Goal: Task Accomplishment & Management: Use online tool/utility

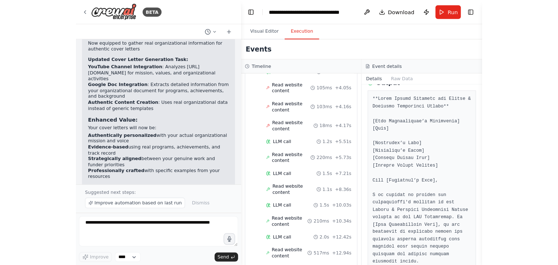
scroll to position [1743, 0]
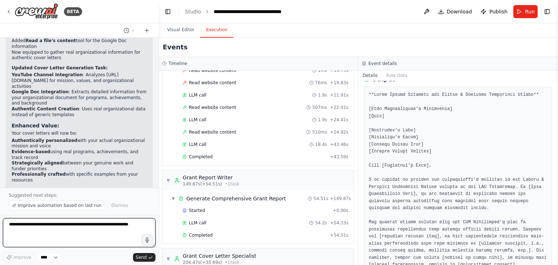
click at [28, 226] on textarea at bounding box center [79, 232] width 153 height 29
paste textarea "**********"
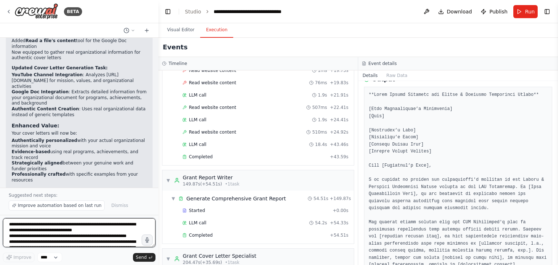
scroll to position [67, 0]
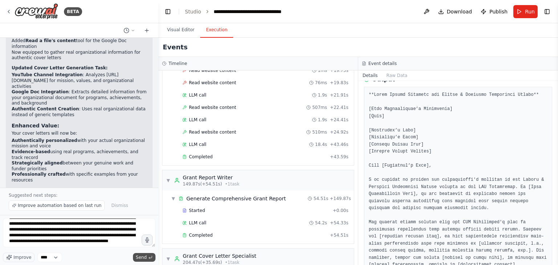
click at [141, 254] on span "Send" at bounding box center [141, 258] width 11 height 6
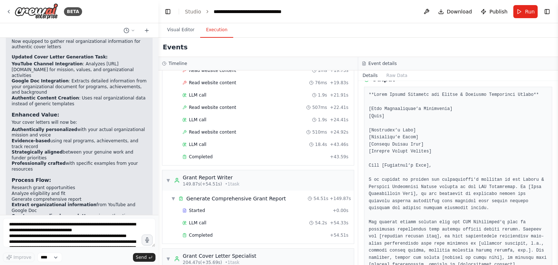
scroll to position [1802, 0]
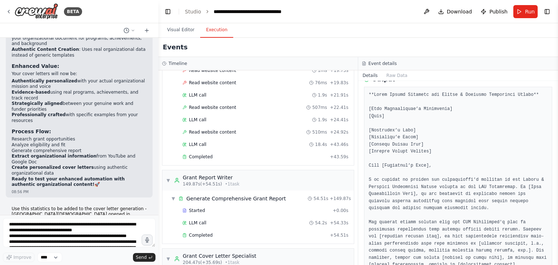
click at [104, 209] on div "Use this statistics to be added to the cover letter generation - Los Angeles Ve…" at bounding box center [79, 253] width 147 height 98
click at [137, 254] on span "Send" at bounding box center [141, 258] width 11 height 6
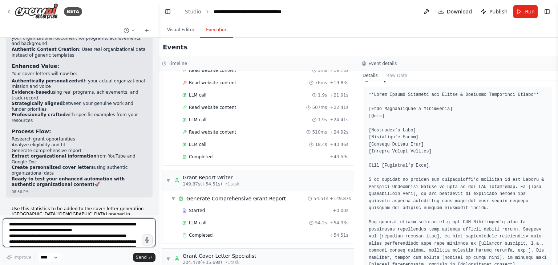
click at [37, 227] on textarea "**********" at bounding box center [79, 232] width 153 height 29
paste textarea
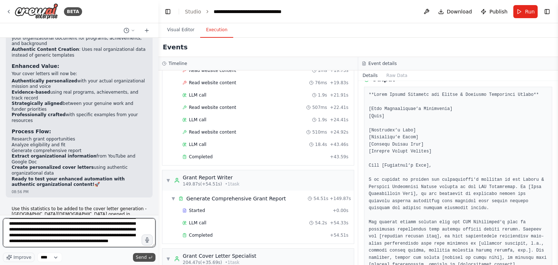
type textarea "**********"
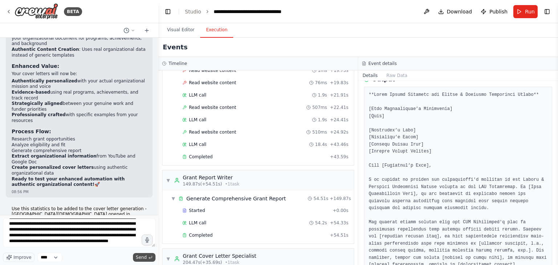
click at [140, 254] on span "Send" at bounding box center [141, 258] width 11 height 6
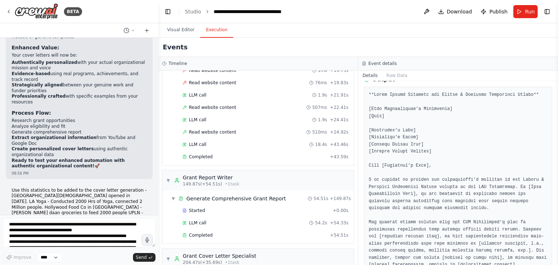
drag, startPoint x: 557, startPoint y: 106, endPoint x: 553, endPoint y: 91, distance: 16.1
click at [389, 91] on div "BETA create an automation to search for grants and generate a detailed report 0…" at bounding box center [279, 132] width 558 height 265
drag, startPoint x: 556, startPoint y: 101, endPoint x: 556, endPoint y: 94, distance: 6.5
click at [389, 94] on button "Toggle Sidebar" at bounding box center [558, 132] width 6 height 265
drag, startPoint x: 555, startPoint y: 101, endPoint x: 554, endPoint y: 95, distance: 6.6
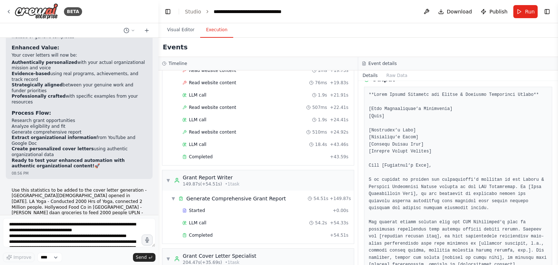
click at [389, 95] on div "BETA create an automation to search for grants and generate a detailed report 0…" at bounding box center [279, 132] width 558 height 265
drag, startPoint x: 555, startPoint y: 100, endPoint x: 555, endPoint y: 91, distance: 9.8
click at [389, 91] on div "BETA create an automation to search for grants and generate a detailed report 0…" at bounding box center [279, 132] width 558 height 265
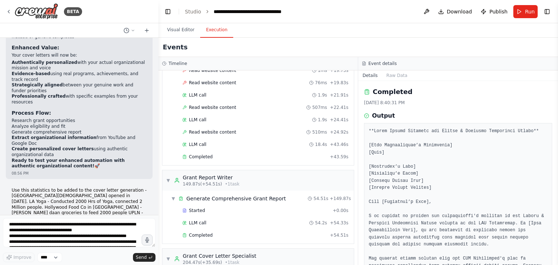
scroll to position [1889, 0]
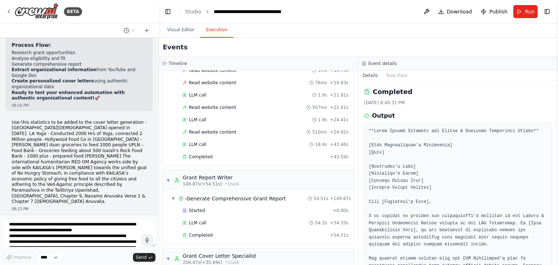
drag, startPoint x: 122, startPoint y: 200, endPoint x: 9, endPoint y: 130, distance: 133.2
click at [9, 221] on div "Use this statistics to be added to the cover letter generation - Los Angeles Ve…" at bounding box center [79, 270] width 147 height 98
click at [55, 254] on select "****" at bounding box center [49, 257] width 25 height 9
click at [37, 253] on select "****" at bounding box center [49, 257] width 25 height 9
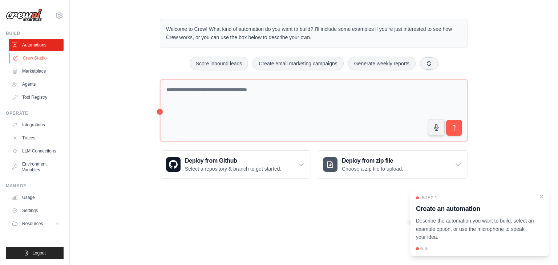
click at [33, 54] on link "Crew Studio" at bounding box center [36, 58] width 55 height 12
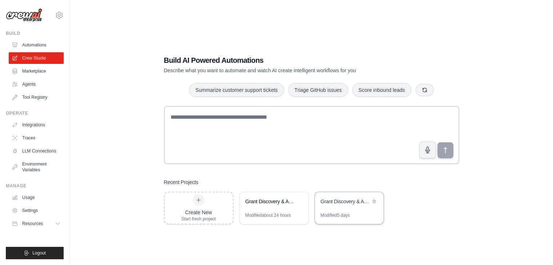
click at [342, 202] on div "Grant Discovery & Analysis Automation" at bounding box center [346, 201] width 50 height 7
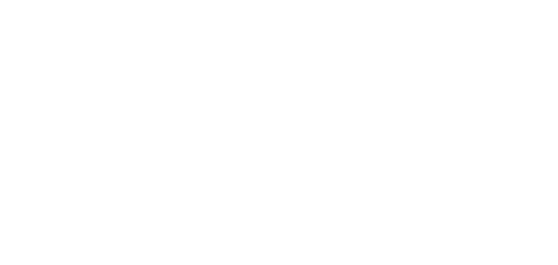
click at [342, 0] on html at bounding box center [279, 0] width 558 height 0
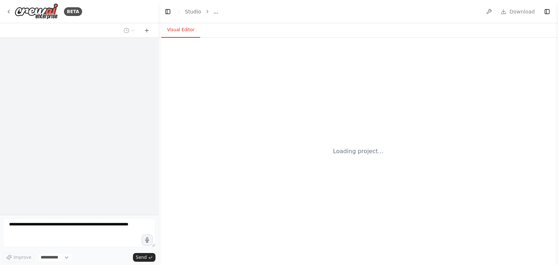
click at [342, 214] on html "**********" at bounding box center [279, 132] width 558 height 265
select select "****"
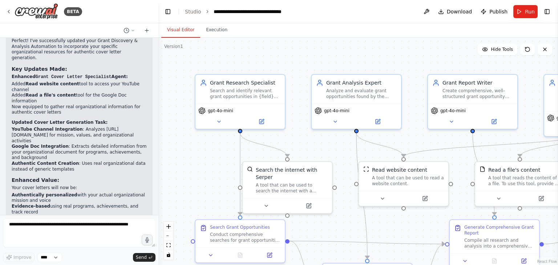
scroll to position [1716, 0]
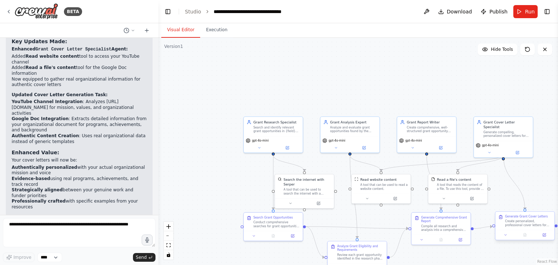
click at [519, 224] on div "Create personalized, professional cover letters for the top 3-5 grant opportuni…" at bounding box center [528, 224] width 47 height 8
click at [520, 222] on div "Create personalized, professional cover letters for the top 3-5 grant opportuni…" at bounding box center [528, 224] width 47 height 8
click at [211, 30] on button "Execution" at bounding box center [216, 30] width 33 height 15
click at [182, 28] on button "Visual Editor" at bounding box center [180, 30] width 39 height 15
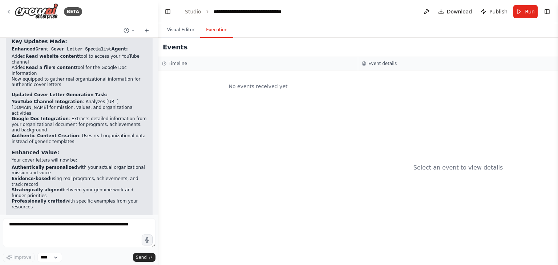
click at [216, 33] on button "Execution" at bounding box center [216, 30] width 33 height 15
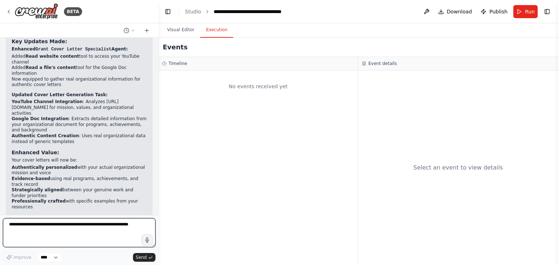
click at [66, 226] on textarea at bounding box center [79, 232] width 153 height 29
paste textarea "**********"
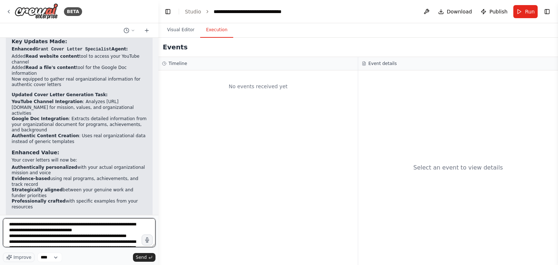
scroll to position [67, 0]
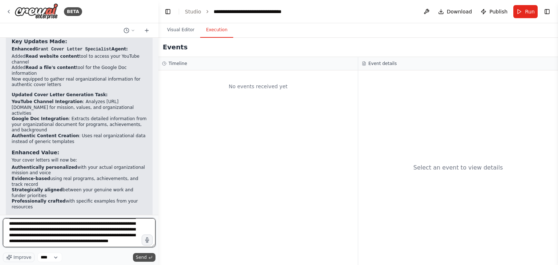
type textarea "**********"
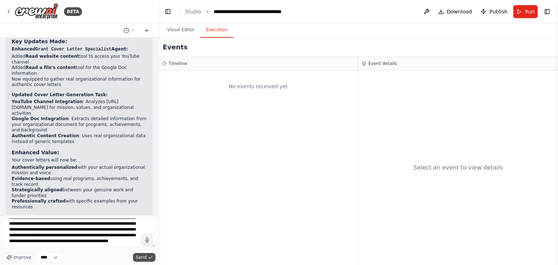
click at [139, 256] on span "Send" at bounding box center [141, 258] width 11 height 6
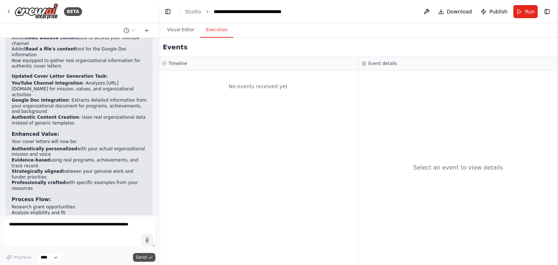
scroll to position [1821, 0]
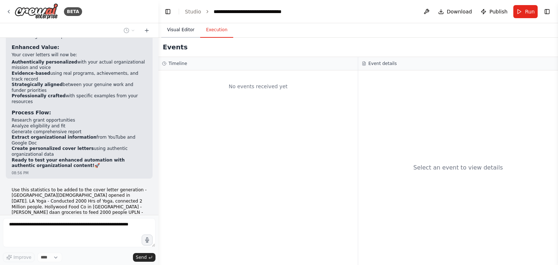
click at [185, 29] on button "Visual Editor" at bounding box center [180, 30] width 39 height 15
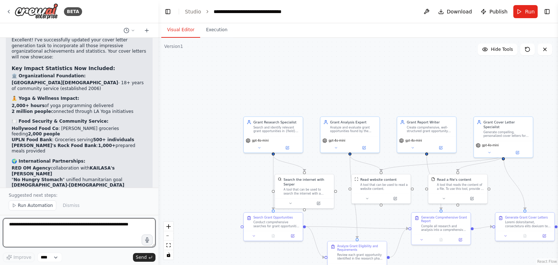
scroll to position [2188, 0]
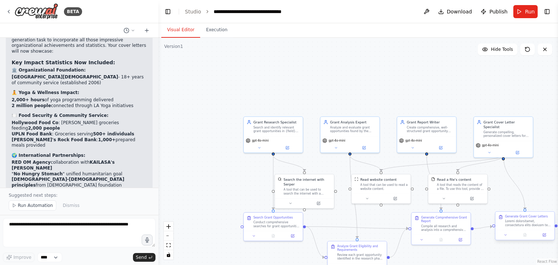
click at [526, 221] on div at bounding box center [528, 224] width 47 height 8
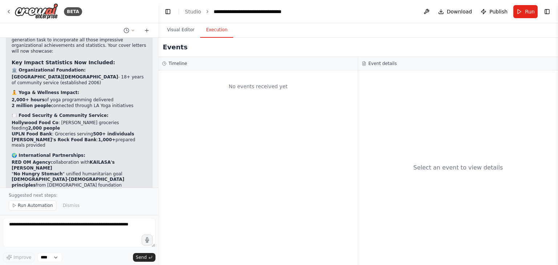
click at [216, 25] on button "Execution" at bounding box center [216, 30] width 33 height 15
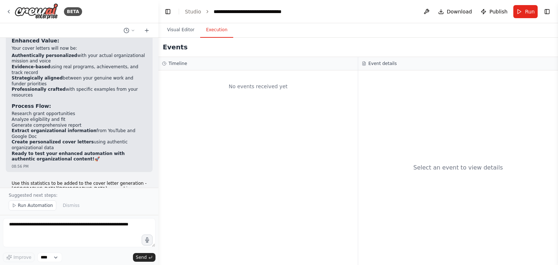
scroll to position [1825, 0]
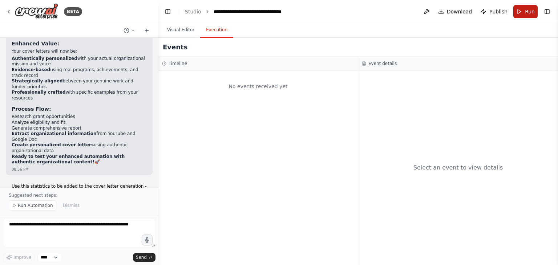
click at [522, 13] on button "Run" at bounding box center [526, 11] width 24 height 13
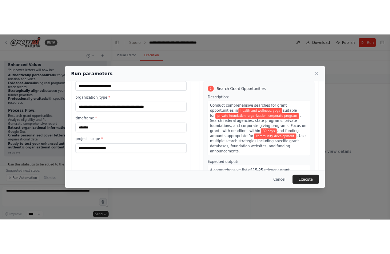
scroll to position [25, 0]
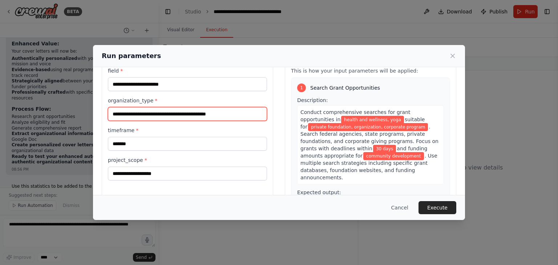
click at [128, 116] on input "**********" at bounding box center [187, 114] width 159 height 14
click at [235, 116] on input "**********" at bounding box center [187, 114] width 159 height 14
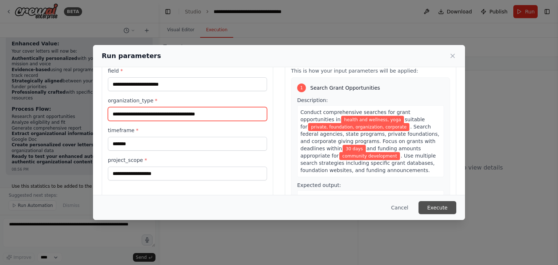
type input "**********"
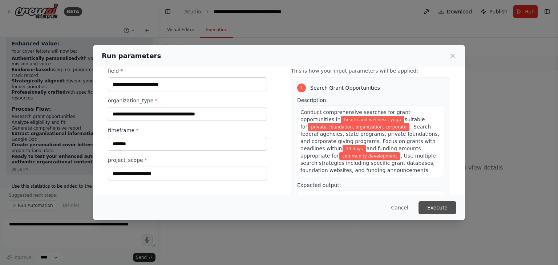
click at [436, 207] on button "Execute" at bounding box center [438, 207] width 38 height 13
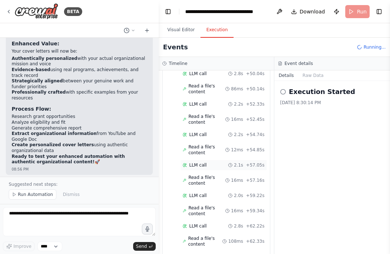
scroll to position [1366, 0]
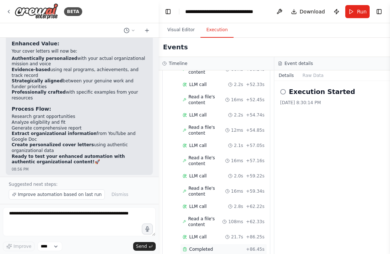
click at [195, 247] on span "Completed" at bounding box center [201, 250] width 24 height 6
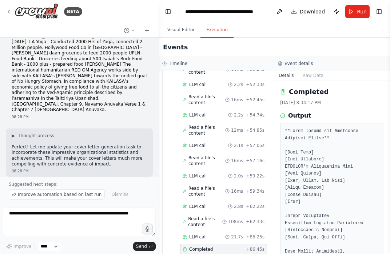
scroll to position [2017, 0]
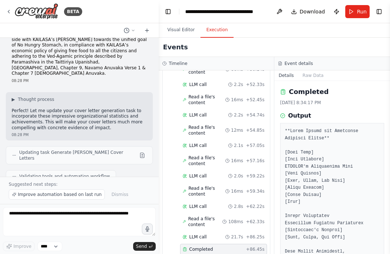
click at [99, 150] on span "Updating task Generate [PERSON_NAME] Cover Letters" at bounding box center [77, 156] width 117 height 12
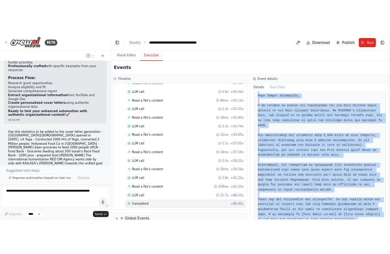
scroll to position [1027, 0]
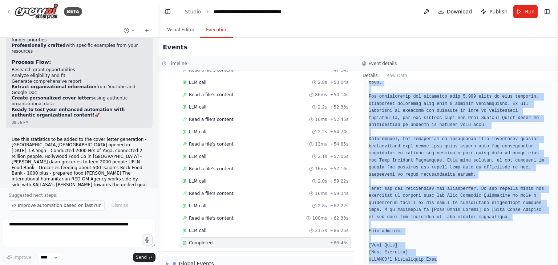
drag, startPoint x: 369, startPoint y: 130, endPoint x: 476, endPoint y: 252, distance: 163.0
copy pre "**Cover Letter for Community Wellness Grants** [Your Name] [Your Position] [PER…"
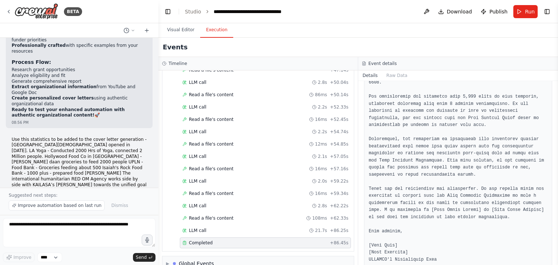
click at [369, 44] on div "Events" at bounding box center [358, 47] width 400 height 19
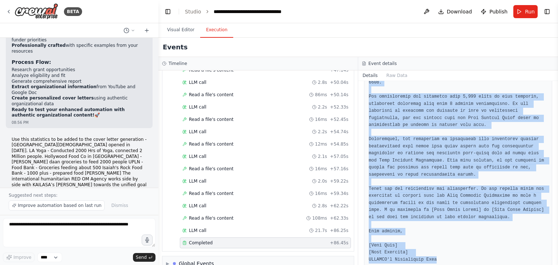
drag, startPoint x: 369, startPoint y: 132, endPoint x: 477, endPoint y: 272, distance: 177.1
click at [477, 265] on html "BETA create an automation to search for grants and generate a detailed report 0…" at bounding box center [279, 132] width 558 height 265
copy pre "**Cover Letter for Community Wellness Grants** [Your Name] [Your Position] [PER…"
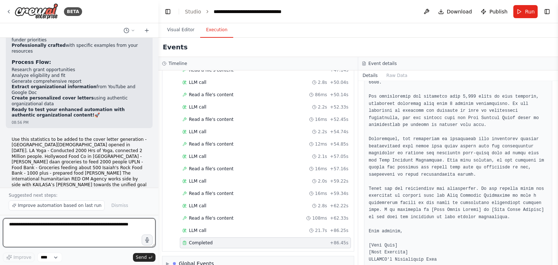
click at [55, 232] on textarea at bounding box center [79, 232] width 153 height 29
paste textarea "**********"
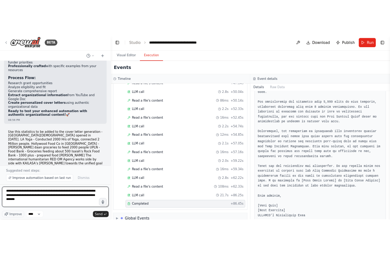
scroll to position [1366, 0]
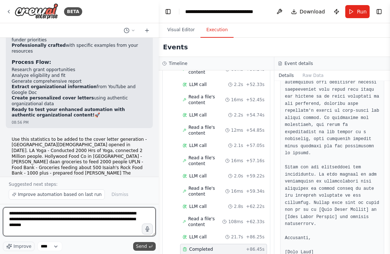
type textarea "**********"
click at [140, 248] on span "Send" at bounding box center [141, 247] width 11 height 6
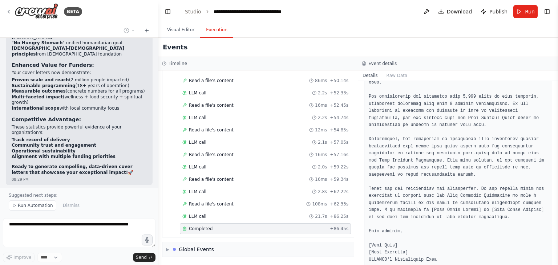
scroll to position [1108, 0]
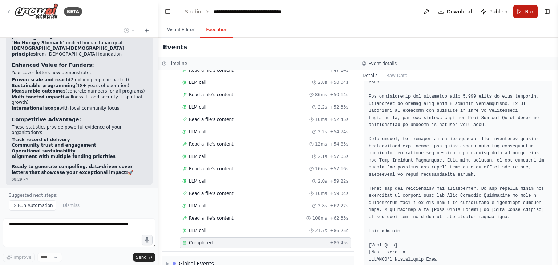
click at [533, 11] on span "Run" at bounding box center [530, 11] width 10 height 7
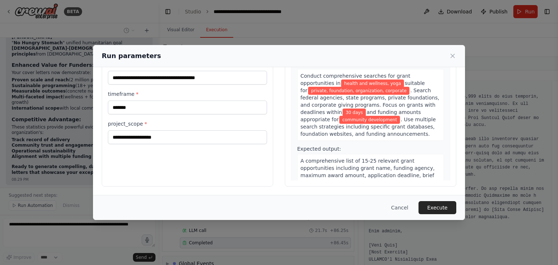
scroll to position [25, 0]
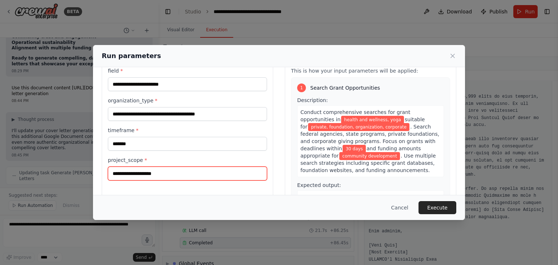
drag, startPoint x: 174, startPoint y: 174, endPoint x: 111, endPoint y: 182, distance: 64.1
click at [111, 182] on div "**********" at bounding box center [188, 137] width 172 height 172
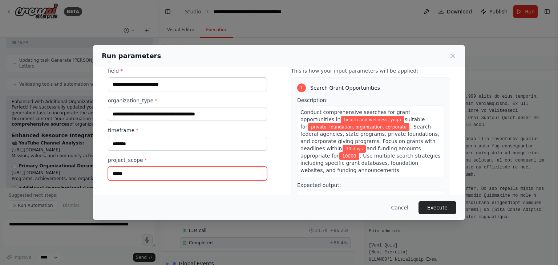
scroll to position [2547, 0]
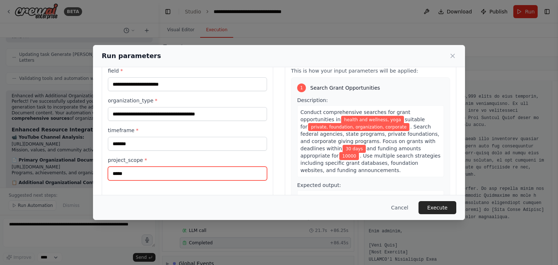
click at [120, 172] on input "*****" at bounding box center [187, 174] width 159 height 14
click at [117, 174] on input "*****" at bounding box center [187, 174] width 159 height 14
click at [113, 172] on input "*******" at bounding box center [187, 174] width 159 height 14
type input "********"
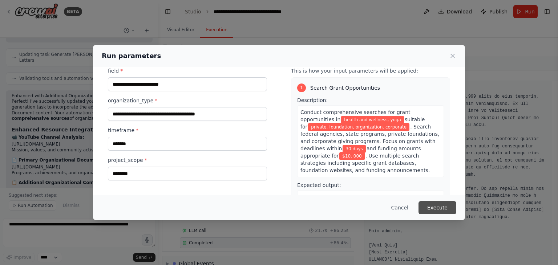
click at [441, 208] on button "Execute" at bounding box center [438, 207] width 38 height 13
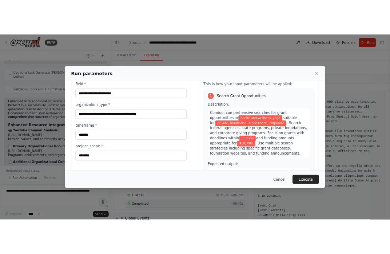
scroll to position [0, 0]
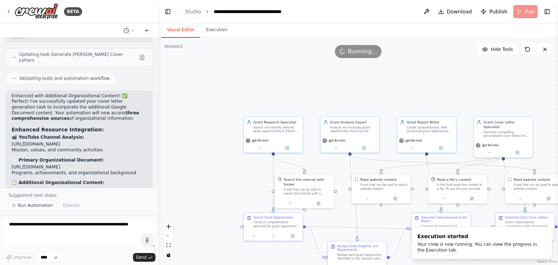
click at [174, 31] on button "Visual Editor" at bounding box center [180, 30] width 39 height 15
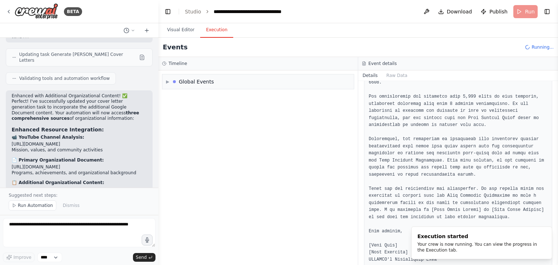
click at [220, 30] on button "Execution" at bounding box center [216, 30] width 33 height 15
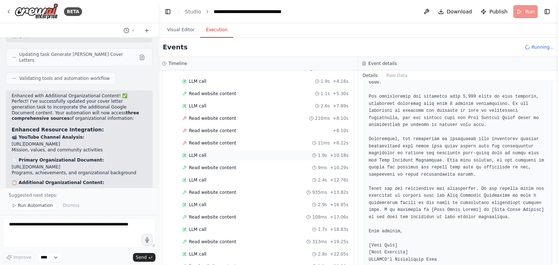
scroll to position [1417, 0]
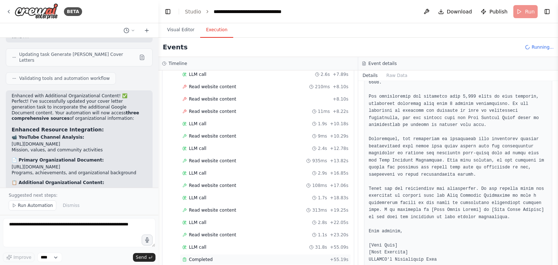
click at [204, 257] on span "Completed" at bounding box center [201, 260] width 24 height 6
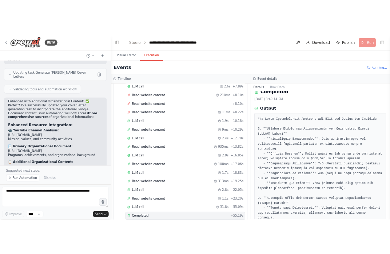
scroll to position [0, 0]
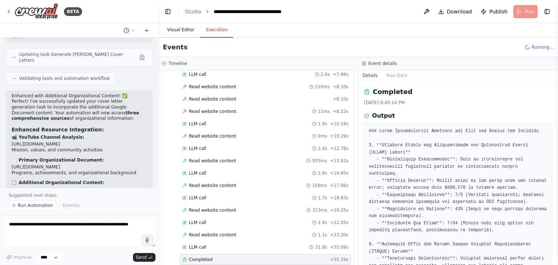
click at [175, 33] on button "Visual Editor" at bounding box center [180, 30] width 39 height 15
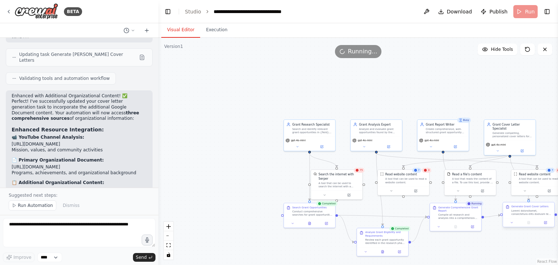
click at [522, 216] on div "Generate Grant Cover Letters" at bounding box center [528, 210] width 51 height 16
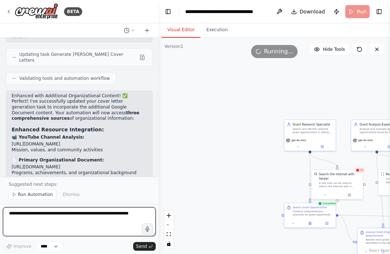
click at [53, 218] on textarea at bounding box center [79, 222] width 153 height 29
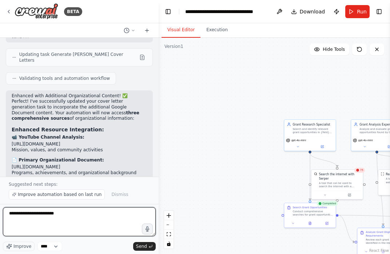
click at [20, 214] on textarea "**********" at bounding box center [79, 222] width 153 height 29
type textarea "**********"
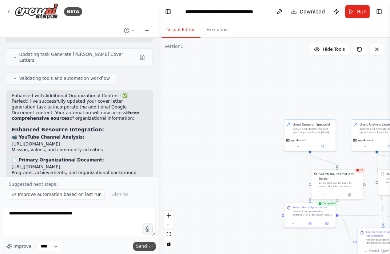
click at [141, 244] on span "Send" at bounding box center [141, 247] width 11 height 6
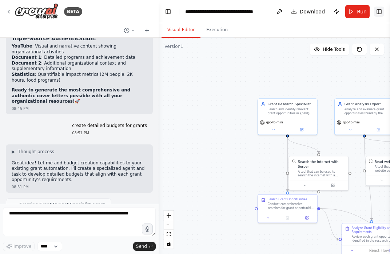
scroll to position [2823, 0]
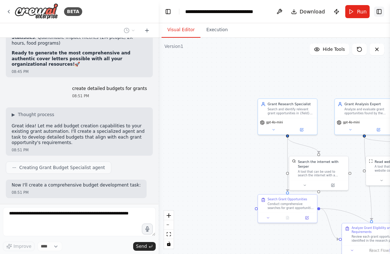
click at [380, 10] on button "Toggle Right Sidebar" at bounding box center [379, 12] width 10 height 10
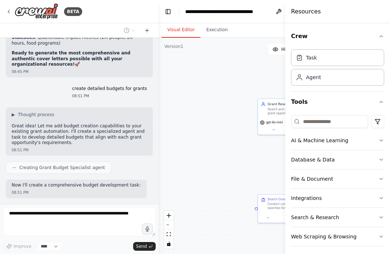
click at [380, 10] on div "Resources" at bounding box center [337, 11] width 105 height 23
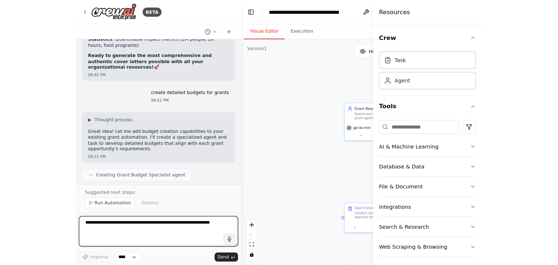
scroll to position [2845, 0]
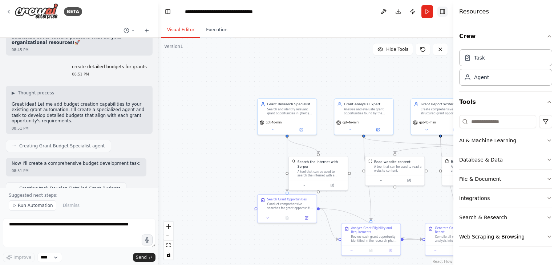
click at [444, 13] on button "Toggle Right Sidebar" at bounding box center [443, 12] width 10 height 10
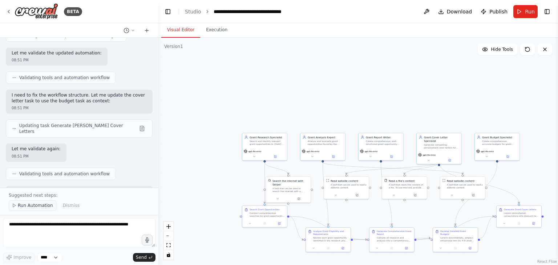
click at [36, 205] on span "Run Automation" at bounding box center [35, 206] width 35 height 6
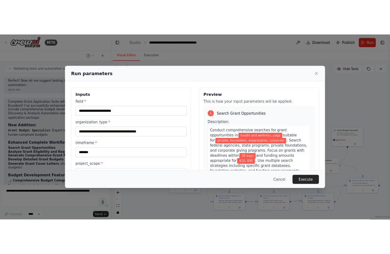
scroll to position [3129, 0]
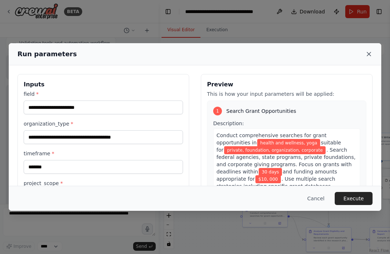
click at [368, 54] on icon at bounding box center [368, 54] width 7 height 7
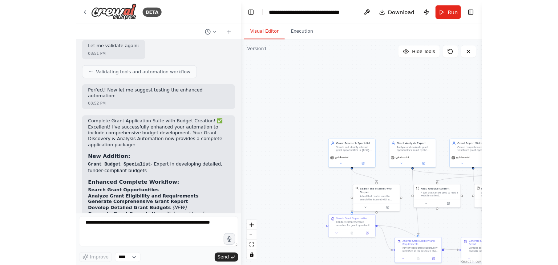
scroll to position [3140, 0]
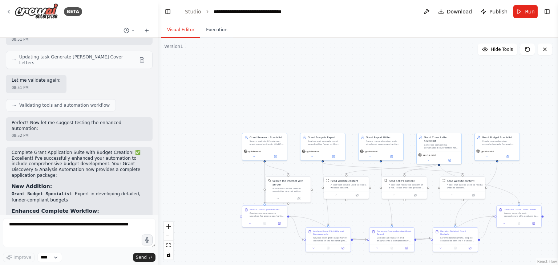
scroll to position [3129, 0]
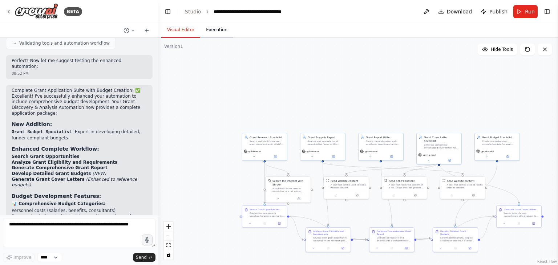
click at [214, 35] on button "Execution" at bounding box center [216, 30] width 33 height 15
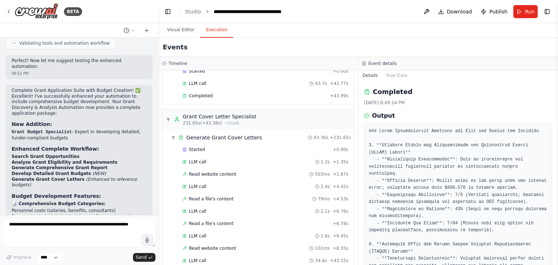
scroll to position [1682, 0]
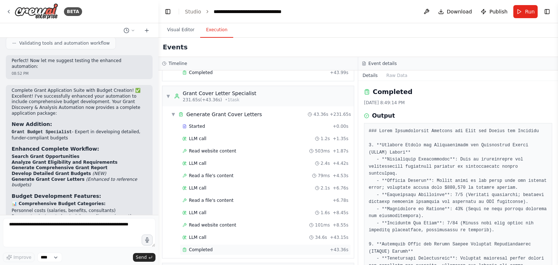
click at [209, 247] on span "Completed" at bounding box center [201, 250] width 24 height 6
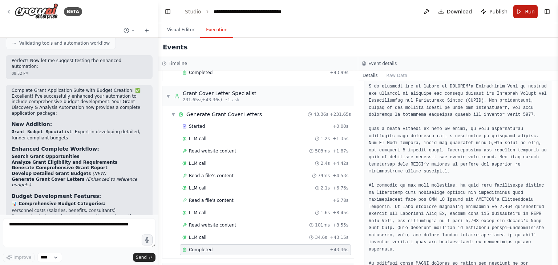
click at [529, 12] on span "Run" at bounding box center [530, 11] width 10 height 7
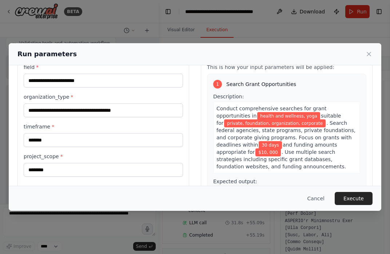
scroll to position [68, 0]
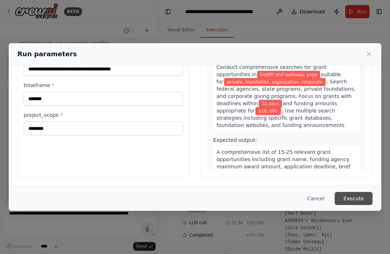
click at [356, 202] on button "Execute" at bounding box center [353, 198] width 38 height 13
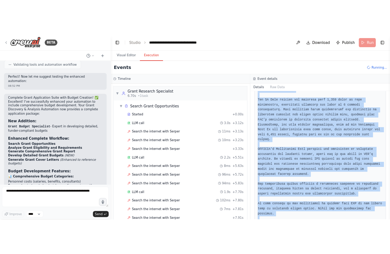
scroll to position [1133, 0]
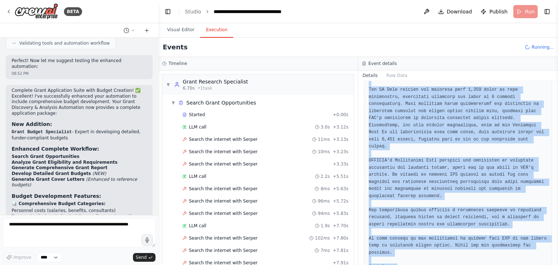
drag, startPoint x: 369, startPoint y: 132, endPoint x: 469, endPoint y: 245, distance: 150.1
copy pre "[Lorem Ipsumd sit AMETCO Adipi] [Elit Sedd] [Eius Tempo] INCIDID'u Laboreetdol …"
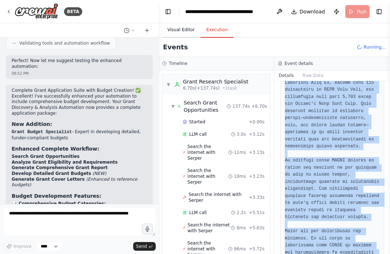
click at [178, 31] on button "Visual Editor" at bounding box center [180, 30] width 39 height 15
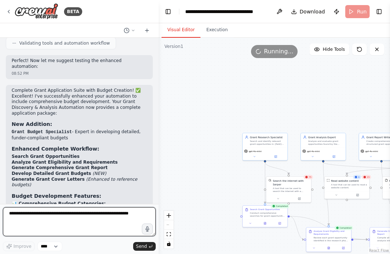
click at [77, 220] on textarea at bounding box center [79, 222] width 153 height 29
type textarea "**********"
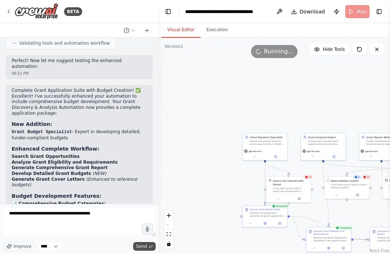
click at [145, 246] on span "Send" at bounding box center [141, 247] width 11 height 6
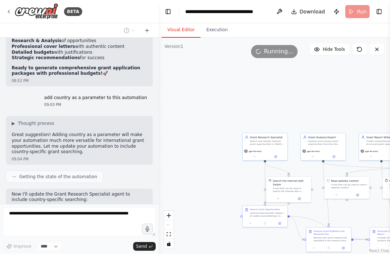
scroll to position [3439, 0]
click at [216, 61] on div ".deletable-edge-delete-btn { width: 20px; height: 20px; border: 0px solid #ffff…" at bounding box center [273, 146] width 231 height 217
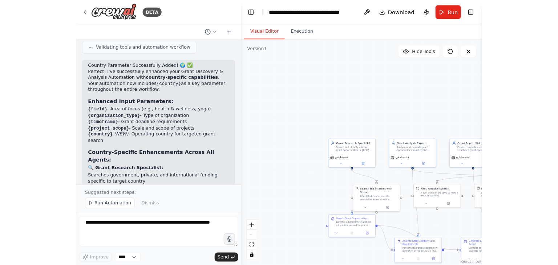
scroll to position [4046, 0]
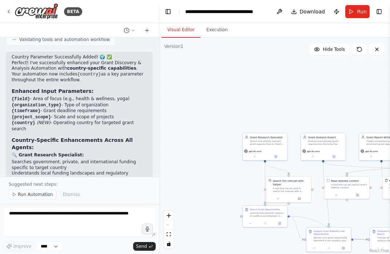
click at [122, 12] on div "BETA" at bounding box center [79, 11] width 158 height 23
click at [358, 12] on span "Run" at bounding box center [362, 11] width 10 height 7
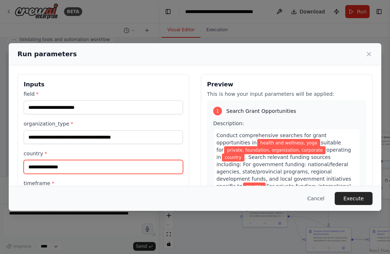
click at [73, 165] on input "country *" at bounding box center [103, 167] width 159 height 14
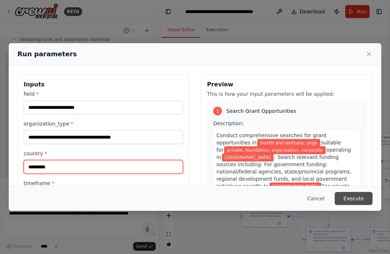
type input "*********"
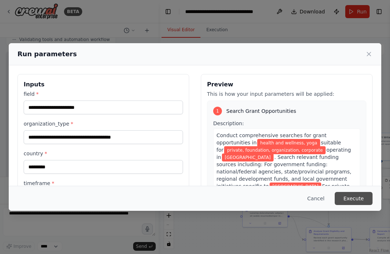
click at [358, 201] on button "Execute" at bounding box center [353, 198] width 38 height 13
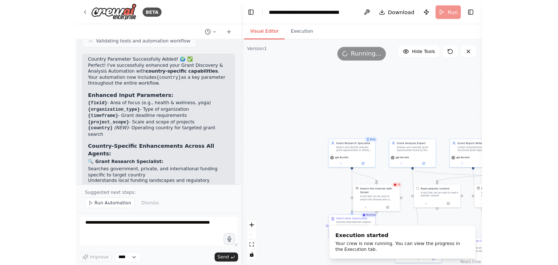
scroll to position [4035, 0]
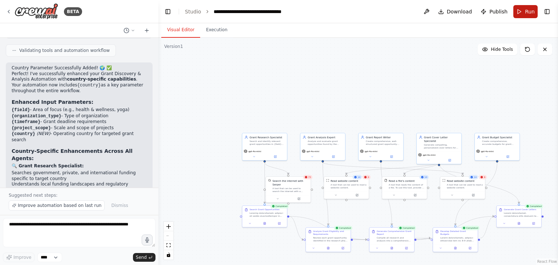
click at [524, 11] on button "Run" at bounding box center [526, 11] width 24 height 13
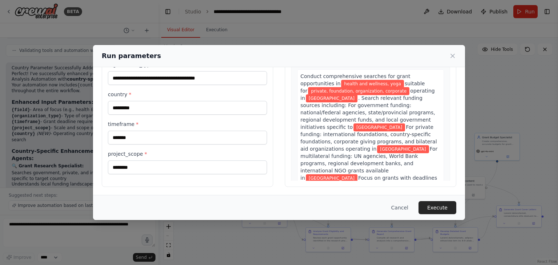
scroll to position [61, 0]
click at [444, 208] on button "Execute" at bounding box center [438, 207] width 38 height 13
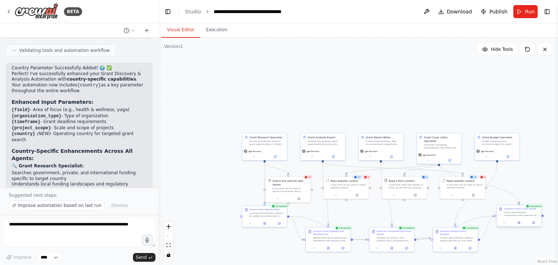
click at [526, 216] on div at bounding box center [521, 214] width 35 height 6
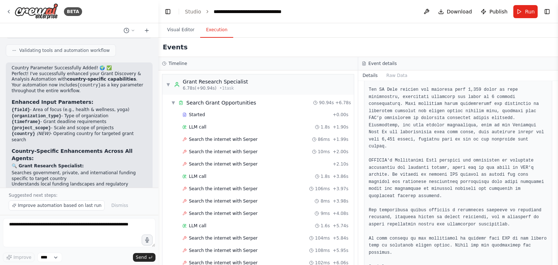
click at [217, 33] on button "Execution" at bounding box center [216, 30] width 33 height 15
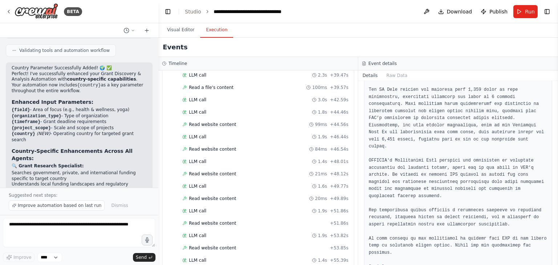
scroll to position [2334, 0]
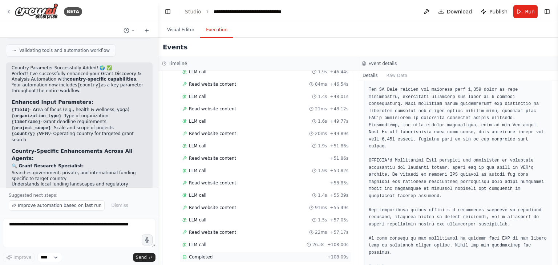
click at [197, 254] on span "Completed" at bounding box center [201, 257] width 24 height 6
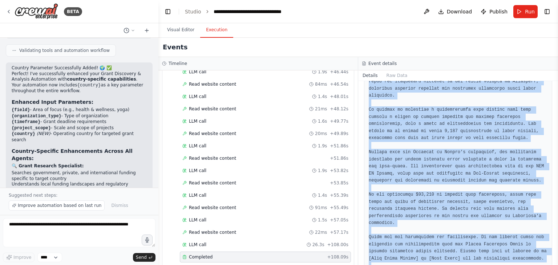
scroll to position [276, 0]
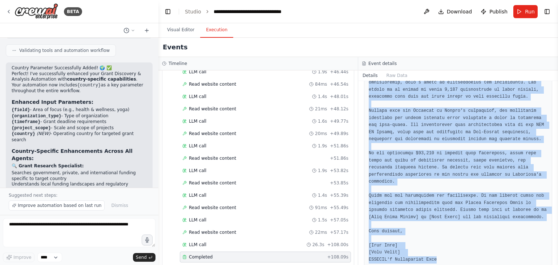
drag, startPoint x: 369, startPoint y: 133, endPoint x: 479, endPoint y: 272, distance: 177.6
click at [479, 265] on html "BETA create an automation to search for grants and generate a detailed report 0…" at bounding box center [279, 132] width 558 height 265
copy pre "**Cover Letter for Health Promotion Board Grants** [Your Name] [Your Title] [Yo…"
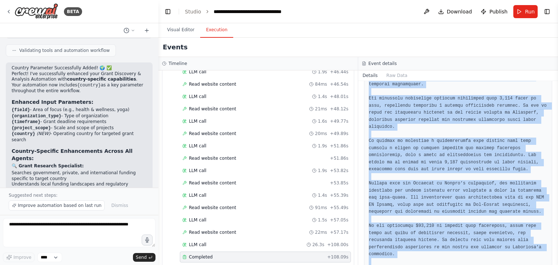
scroll to position [166, 0]
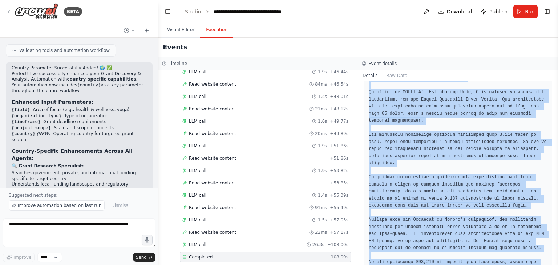
copy pre "**Cover Letter for Health Promotion Board Grants** [Your Name] [Your Title] [Yo…"
